Goal: Information Seeking & Learning: Check status

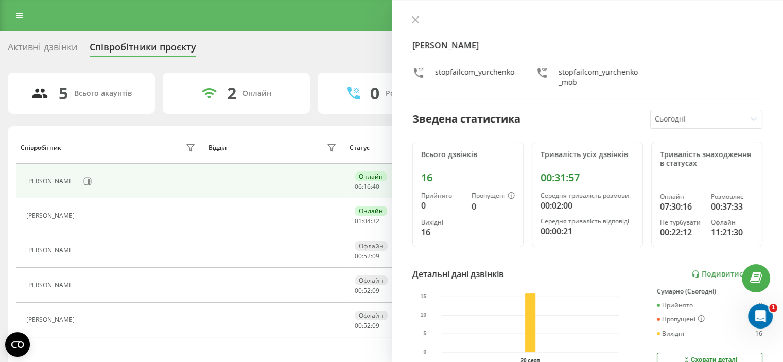
scroll to position [19, 0]
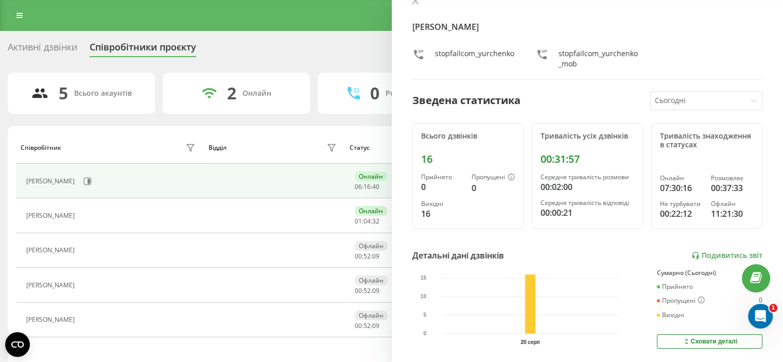
click at [285, 182] on td at bounding box center [274, 181] width 141 height 34
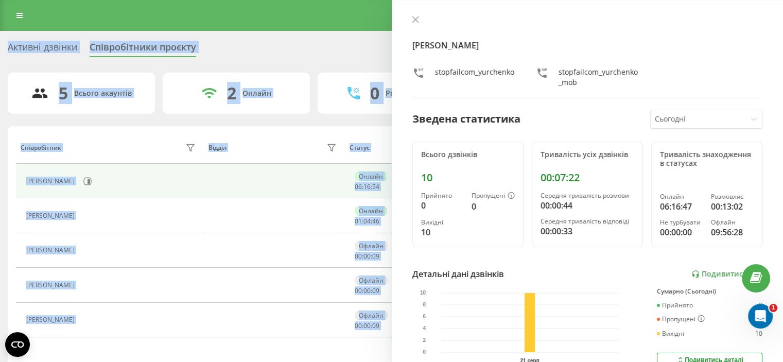
drag, startPoint x: 591, startPoint y: 6, endPoint x: 622, endPoint y: -34, distance: 50.7
click at [622, 0] on html "[DOMAIN_NAME] Проекти [DOMAIN_NAME] Центр звернень Аналiтика Співробітники у ре…" at bounding box center [391, 181] width 783 height 362
click at [676, 12] on div "[PERSON_NAME] stopfailcom_yurchenko stopfailcom_yurchenko_mob Зведена статистик…" at bounding box center [588, 181] width 392 height 362
